Goal: Task Accomplishment & Management: Complete application form

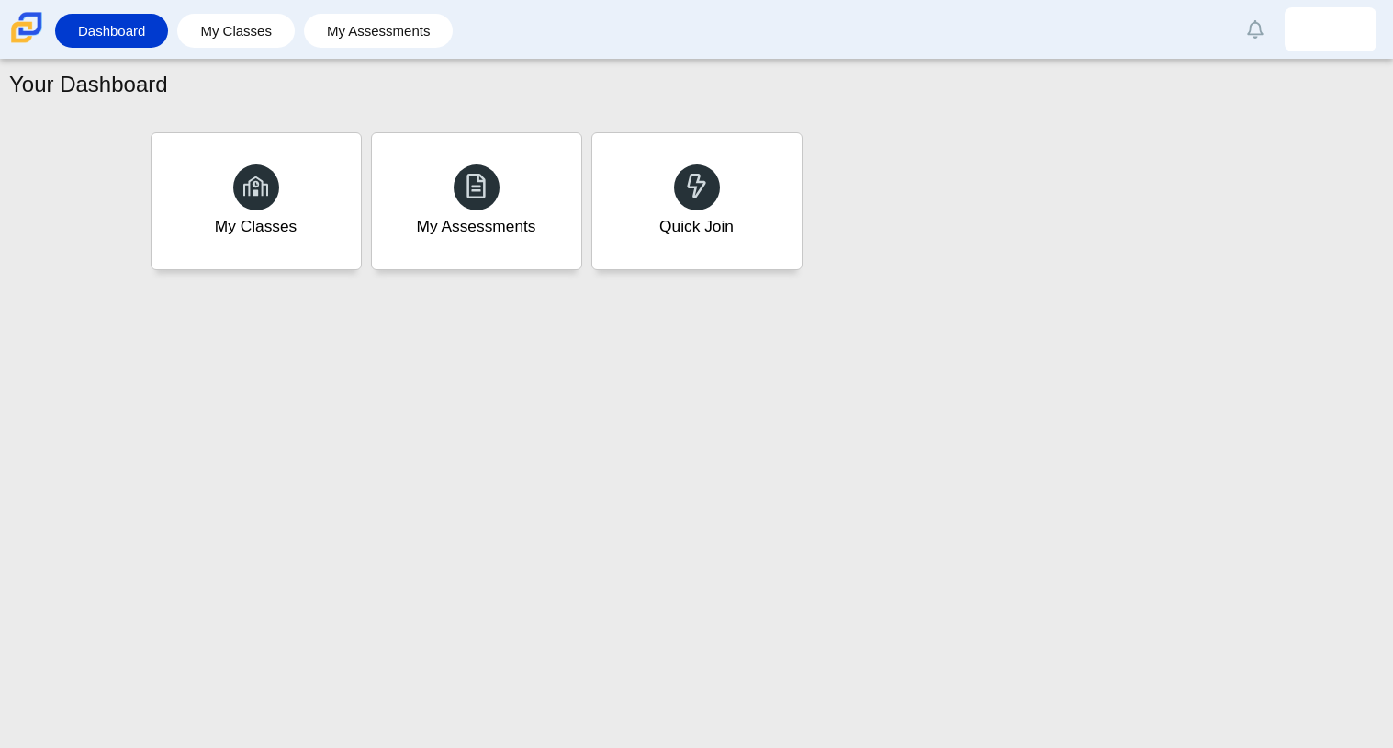
click at [627, 744] on div "Your Dashboard My Classes My Assessments Quick Join" at bounding box center [696, 404] width 1393 height 688
click at [677, 170] on div "Quick Join" at bounding box center [697, 200] width 218 height 141
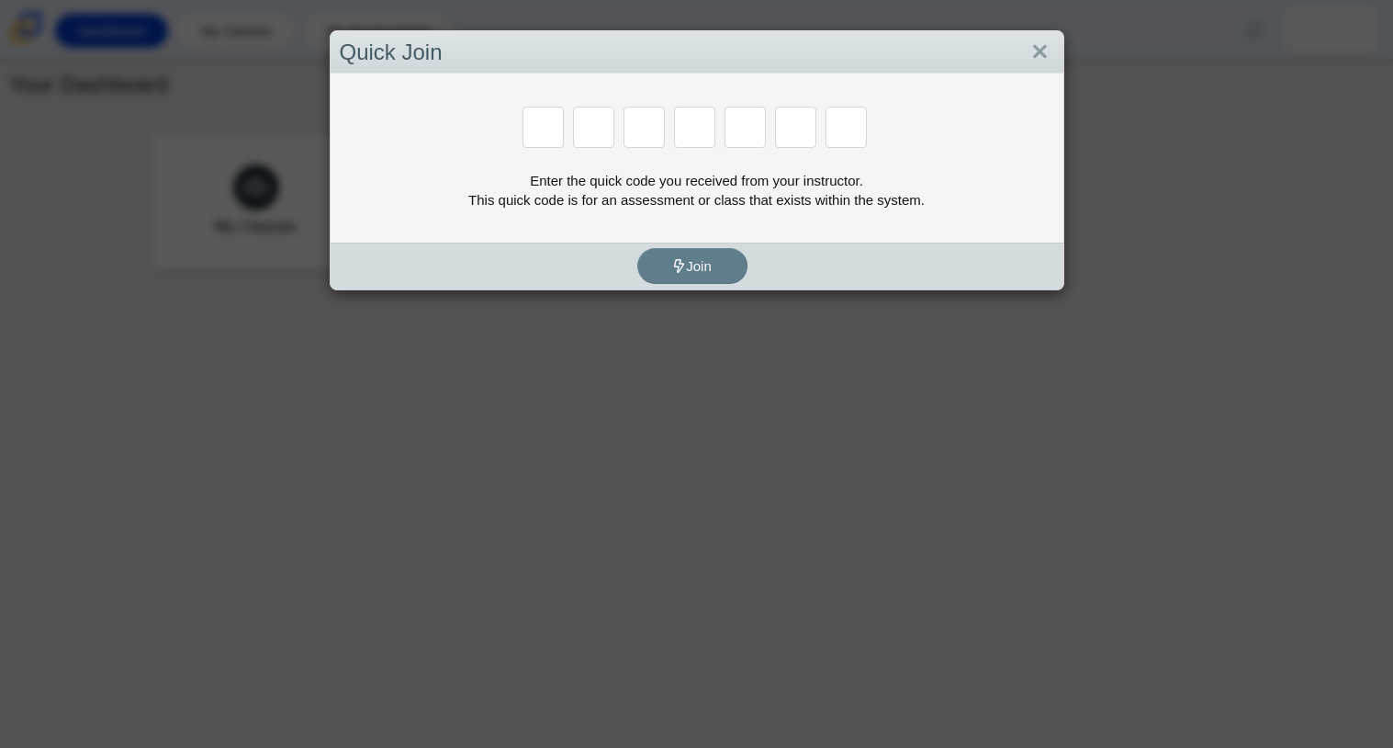
click at [677, 170] on div "Enter the quick code you received from your instructor. This quick code is for …" at bounding box center [697, 157] width 733 height 169
click at [533, 135] on input "Enter Access Code Digit 1" at bounding box center [543, 127] width 41 height 41
type input "f"
type input "7"
type input "m"
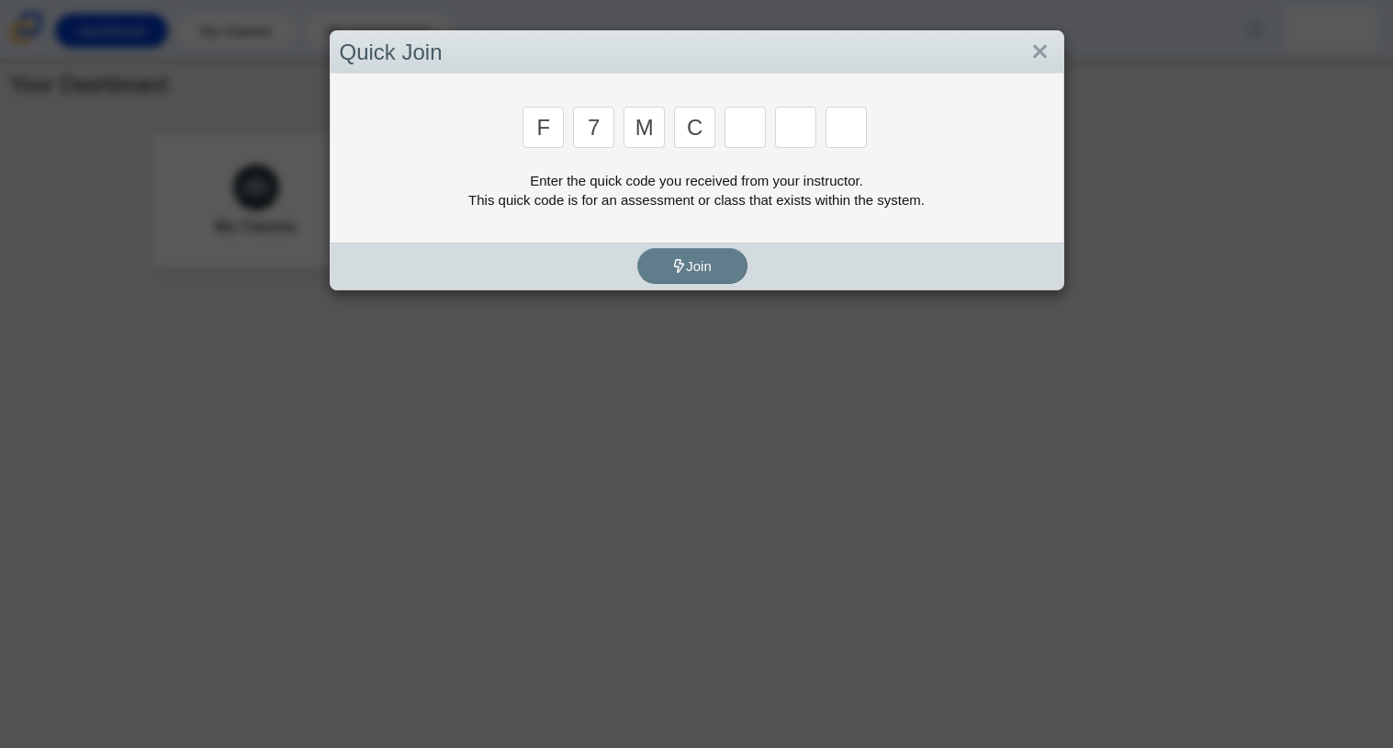
type input "c"
type input "h"
type input "w"
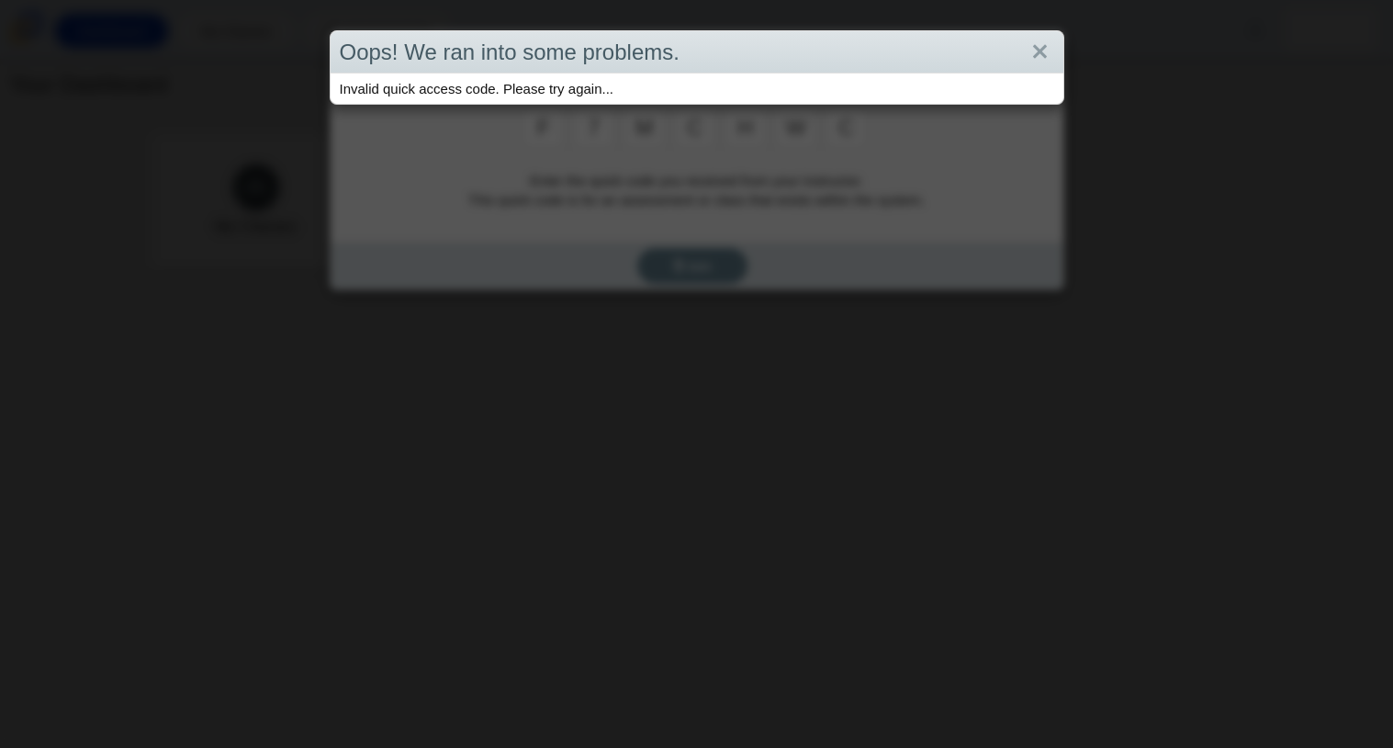
type input "c"
click at [573, 159] on div "Oops! We ran into some problems. Invalid quick access code. Please try again..." at bounding box center [696, 374] width 1393 height 748
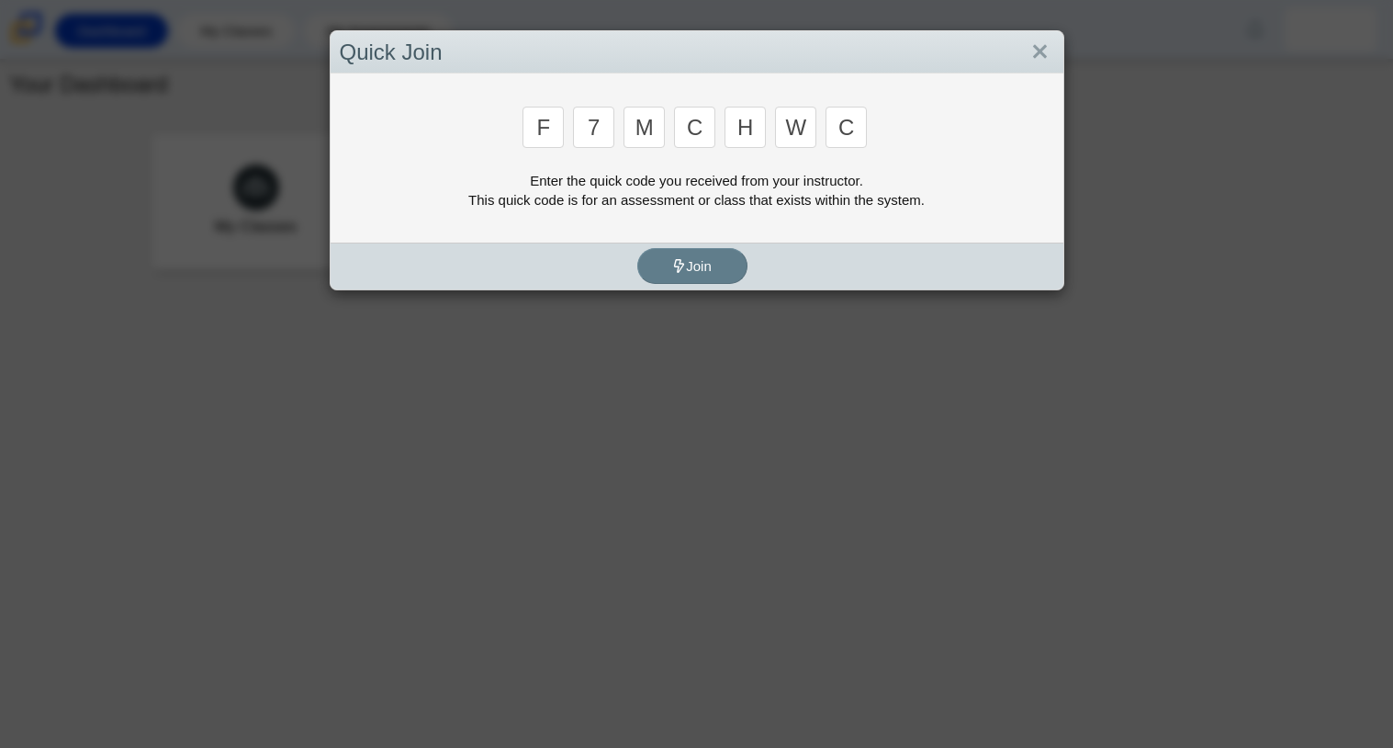
click at [864, 139] on input "c" at bounding box center [846, 127] width 41 height 41
type input "k"
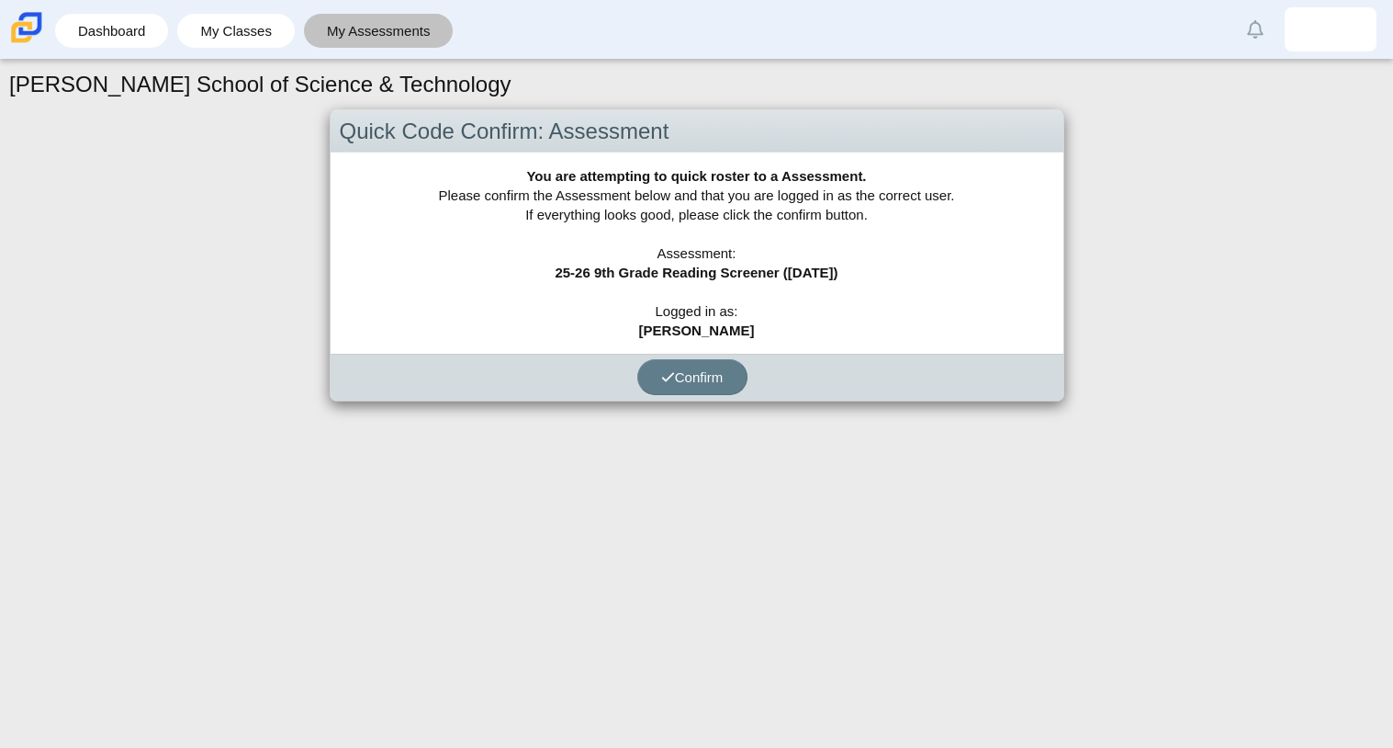
click at [373, 21] on link "My Assessments" at bounding box center [378, 31] width 131 height 34
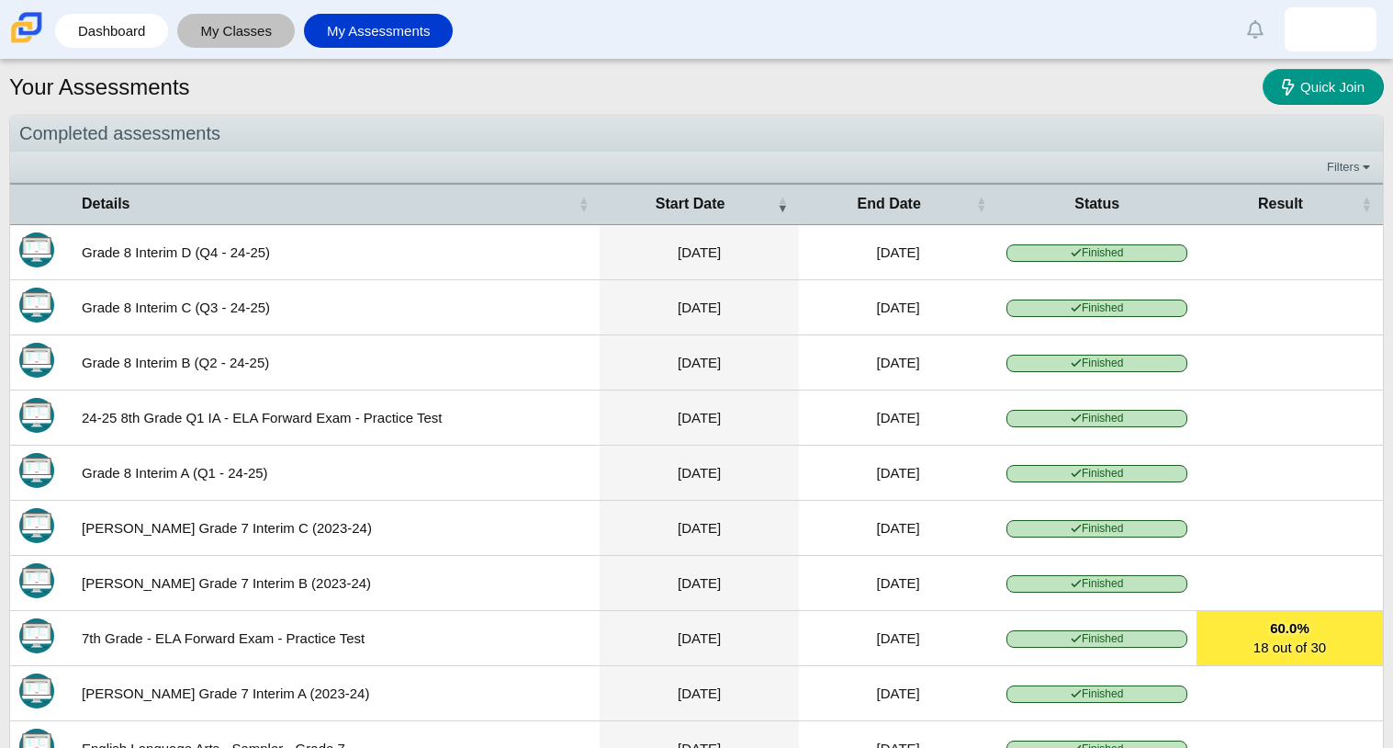
click at [235, 19] on link "My Classes" at bounding box center [235, 31] width 99 height 34
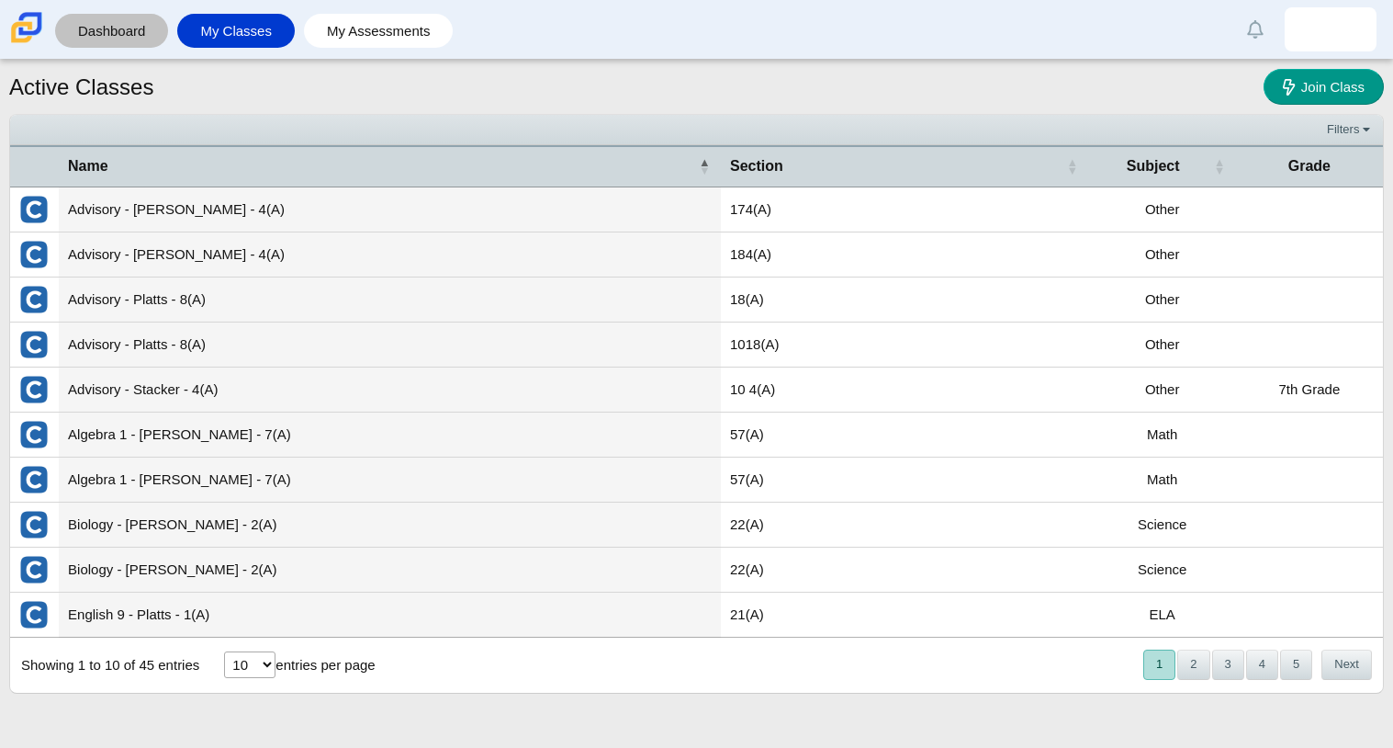
click at [135, 27] on link "Dashboard" at bounding box center [111, 31] width 95 height 34
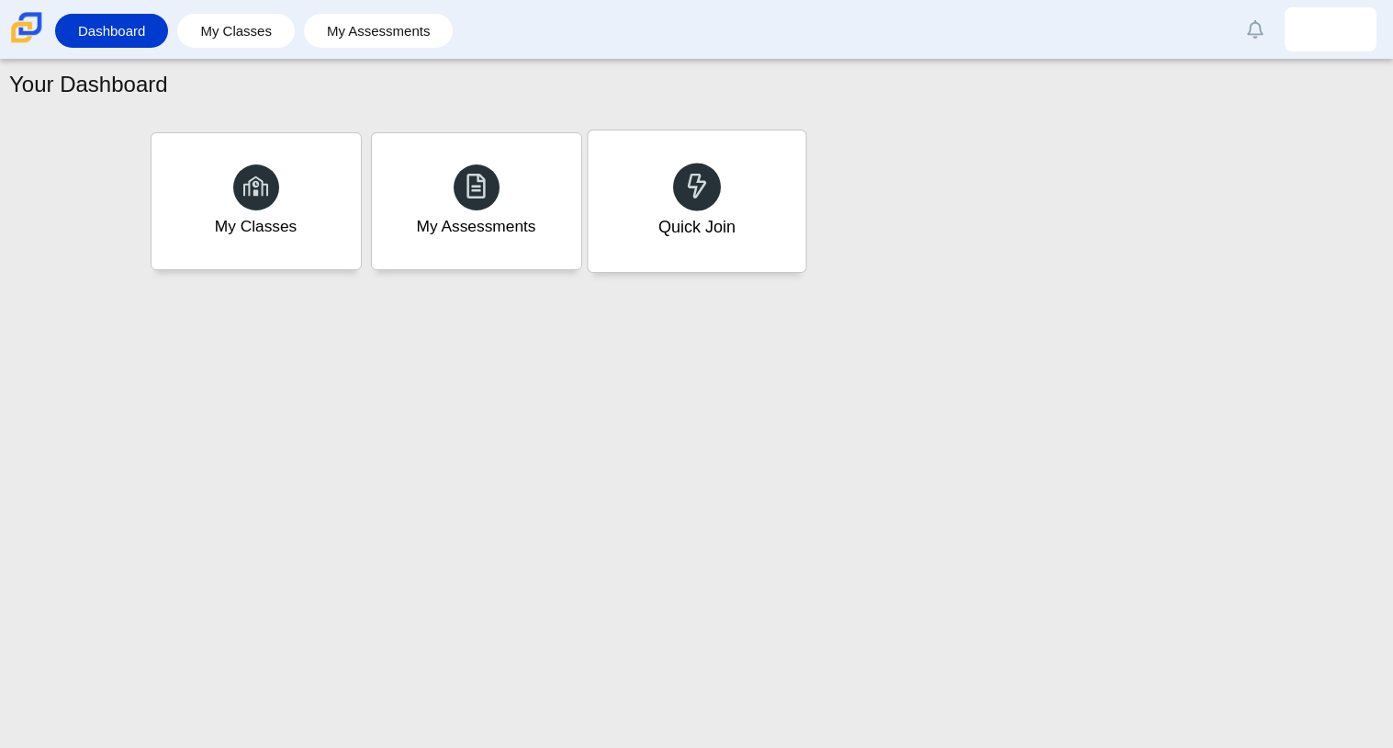
click at [635, 187] on div "Quick Join" at bounding box center [697, 200] width 218 height 141
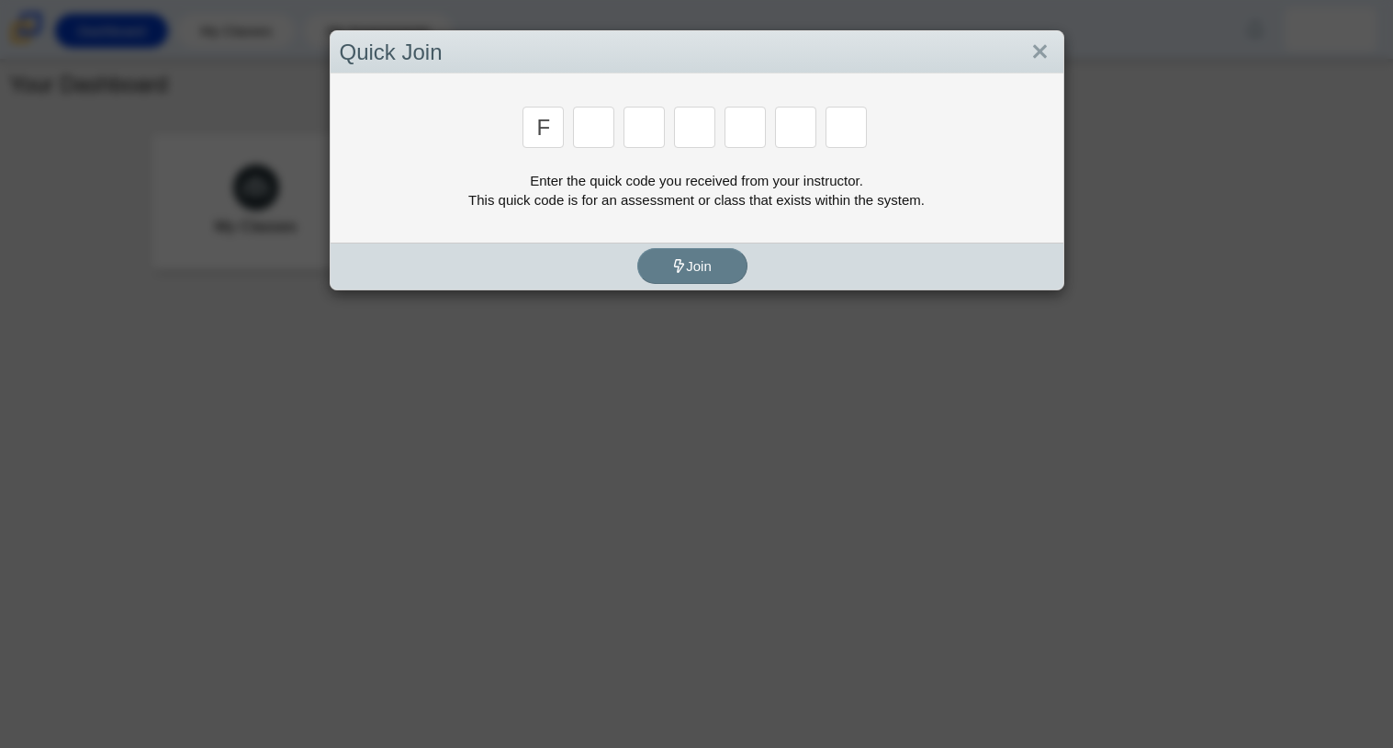
type input "f"
type input "7"
type input "m"
type input "c"
type input "h"
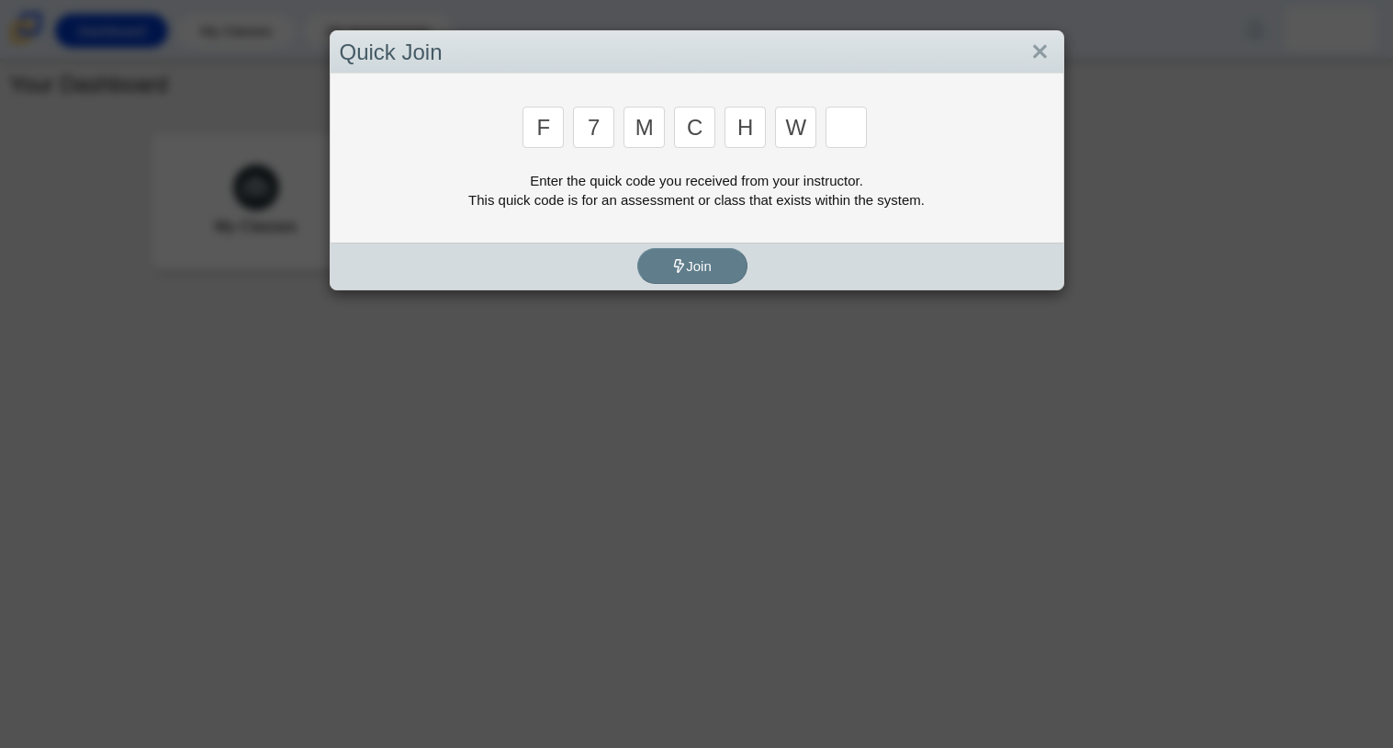
type input "w"
type input "k"
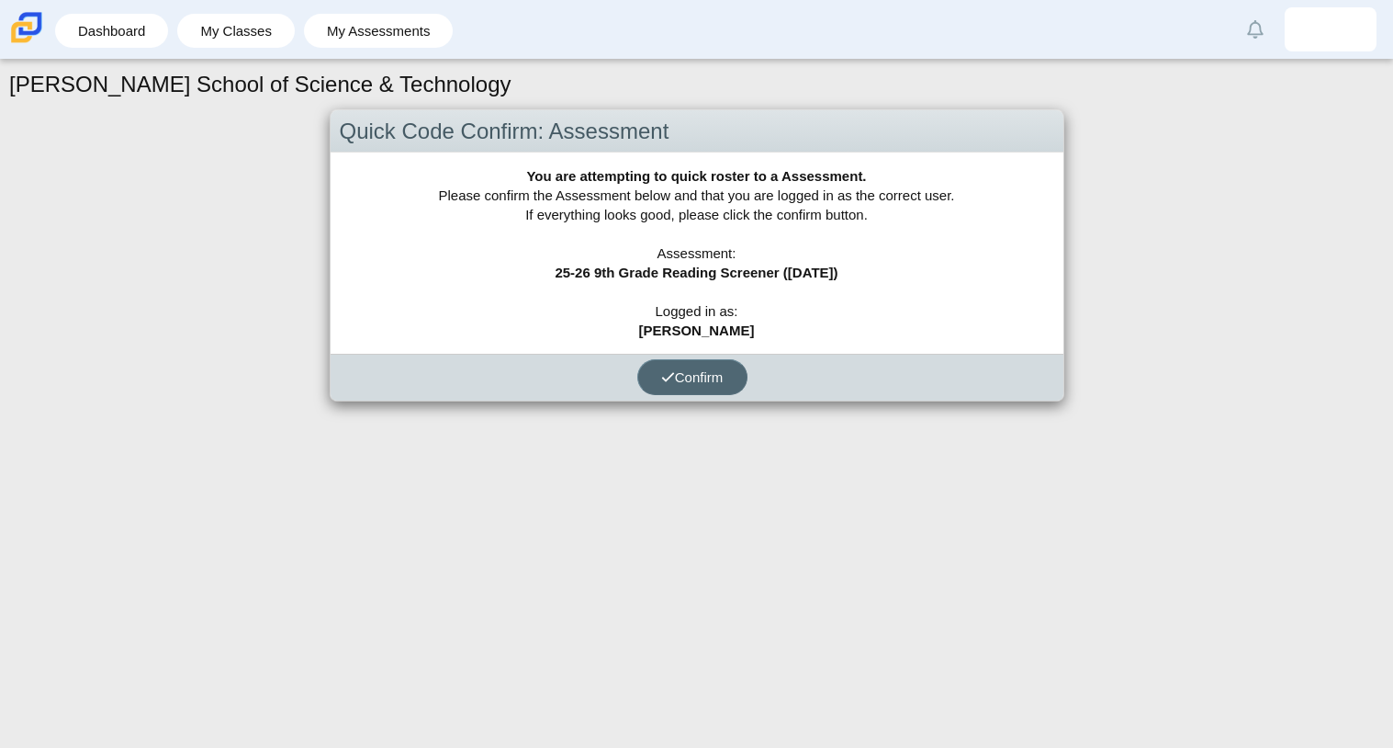
click at [713, 371] on span "Confirm" at bounding box center [692, 377] width 62 height 16
